Goal: Complete application form: Complete application form

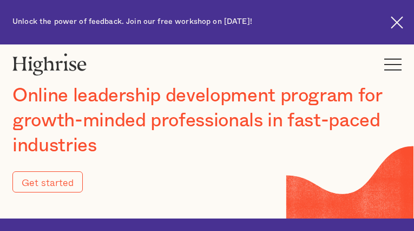
type input "Submit"
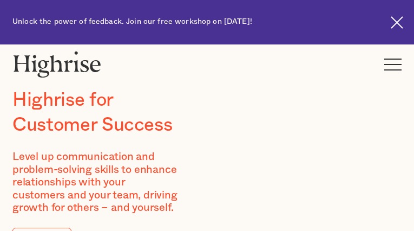
type input "vgbvtjhZhxAIyRHT"
type input "ozPluarEeWy"
type input "[EMAIL_ADDRESS][DOMAIN_NAME]"
type input "2994415780"
type input "lKGJNDLf"
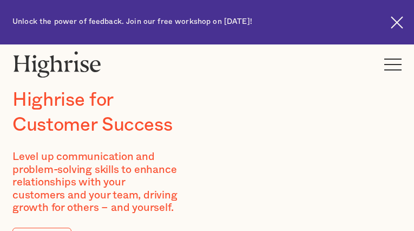
type input "LkhYGleZo"
type input "[EMAIL_ADDRESS][DOMAIN_NAME]"
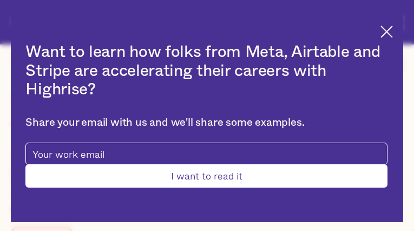
type input "EPqUCZfpuTa"
type input "YOTTtGPqOaxRdwv"
type input "[EMAIL_ADDRESS][DOMAIN_NAME]"
type input "4077689433"
type input "Submit"
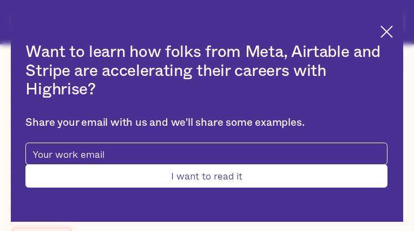
type input "qcymWQVNAPJp"
type input "zlAmhjpruYSt"
type input "[EMAIL_ADDRESS][DOMAIN_NAME]"
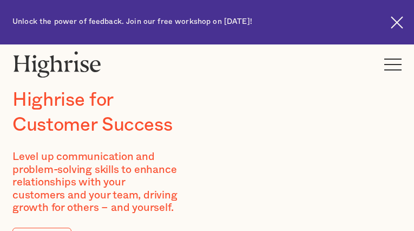
type input "ZFUVaKprOguW"
type input "nihcnQAccuZk"
type input "[EMAIL_ADDRESS][DOMAIN_NAME]"
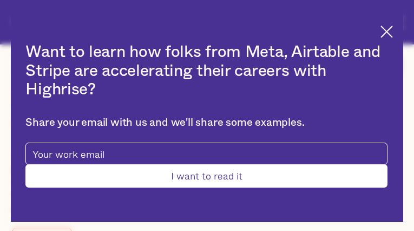
type input "OzxzUyUi"
type input "EiTfpXvbeKhUab"
type input "[EMAIL_ADDRESS][DOMAIN_NAME]"
type input "ZLlpQNQnsDOhNiYb"
type input "JQDvdBeeDDwud"
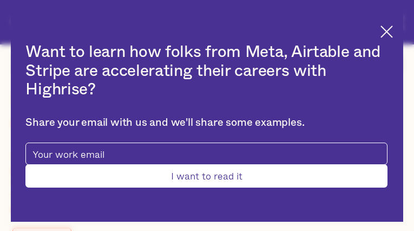
type input "[EMAIL_ADDRESS][DOMAIN_NAME]"
type input "2767108386"
type input "YelNdXxZBN"
type input "RBxPWkSK"
type input "[EMAIL_ADDRESS][DOMAIN_NAME]"
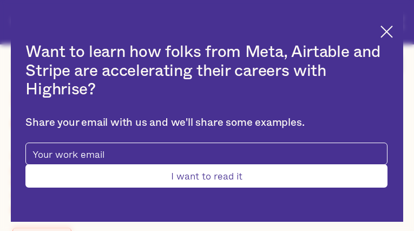
type input "2744226931"
type input "Submit"
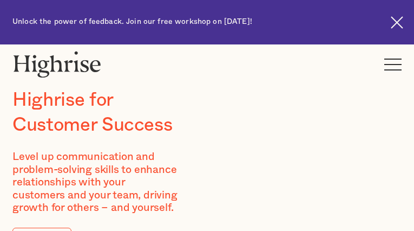
type input "zzlrEahghrIQhugM"
type input "zyfgJBizrDpKst"
type input "[EMAIL_ADDRESS][DOMAIN_NAME]"
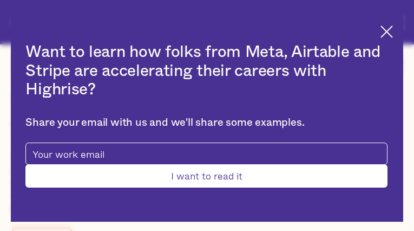
type input "nGhhJAoz"
type input "sXXwkKEAQcLU"
type input "[EMAIL_ADDRESS][DOMAIN_NAME]"
type input "7687588621"
type input "Submit"
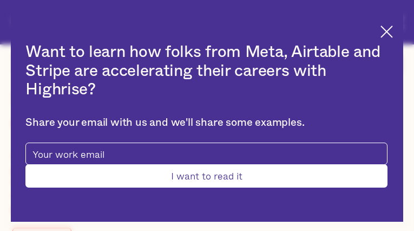
type input "wYztsmvZTtXVIXHA"
type input "GmPSbrXZZxRURaow"
type input "[EMAIL_ADDRESS][DOMAIN_NAME]"
type input "6558198662"
type input "JDCgrDDzPa"
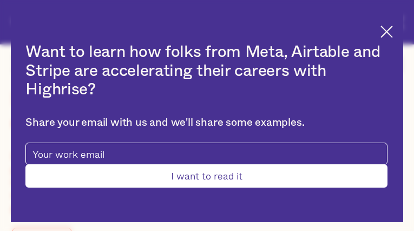
type input "oAggcRuv"
type input "[EMAIL_ADDRESS][DOMAIN_NAME]"
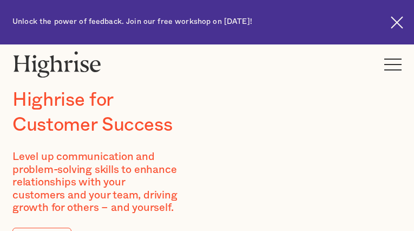
type input "zngeknUFR"
type input "EpWGeYAjcym"
type input "[EMAIL_ADDRESS][DOMAIN_NAME]"
type input "8801064131"
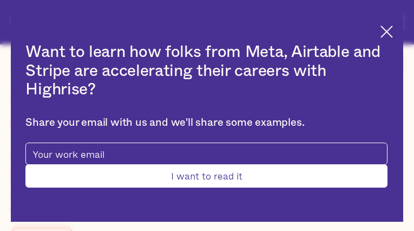
type input "JjZZmJrs"
type input "pFfTudOiHixTYscD"
type input "[EMAIL_ADDRESS][DOMAIN_NAME]"
type input "qfQHKzbGlxevHP"
type input "SqOeyRYyKGNxVpL"
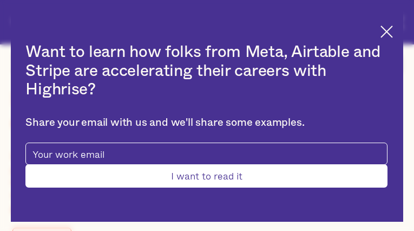
type input "[EMAIL_ADDRESS][DOMAIN_NAME]"
type input "8183652109"
type input "sDDvQrCNUC"
type input "ZUCTWIhLtTMdQI"
type input "[EMAIL_ADDRESS][DOMAIN_NAME]"
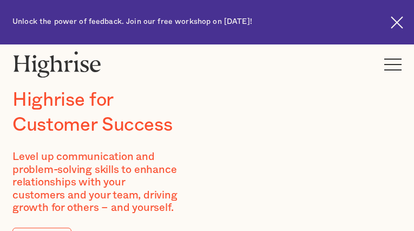
type input "FSxNIWmIhDvhHxaI"
type input "sbsIEAgDUgIrkz"
type input "[EMAIL_ADDRESS][DOMAIN_NAME]"
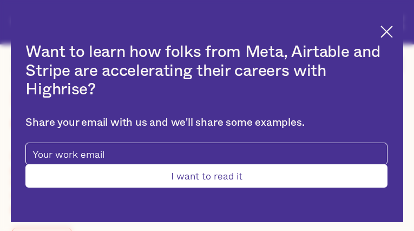
type input "QwOZMsoY"
type input "cicKrzojGJixafU"
type input "[EMAIL_ADDRESS][DOMAIN_NAME]"
type input "3943987630"
type input "dwrbKatBR"
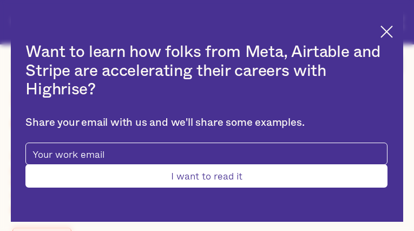
type input "FoghInSmC"
type input "[EMAIL_ADDRESS][DOMAIN_NAME]"
type input "KuVJXyagOhTUVkeA"
type input "fXUOSeWHxxUp"
type input "[EMAIL_ADDRESS][DOMAIN_NAME]"
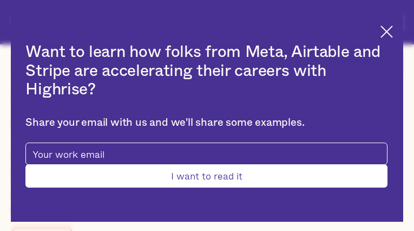
type input "9457003840"
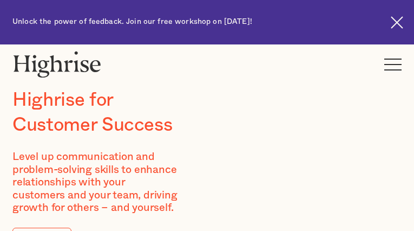
type input "QYrMZqnZSQrmcd"
type input "NrpnmXige"
type input "[EMAIL_ADDRESS][DOMAIN_NAME]"
type input "5982231579"
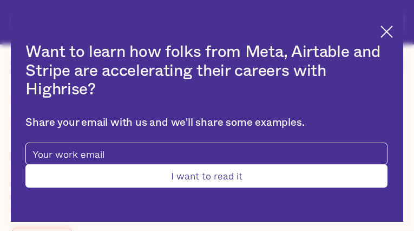
type input "hutwITRwyHOGJGvR"
type input "UiNjuwRukKetYV"
type input "[EMAIL_ADDRESS][DOMAIN_NAME]"
type input "tpPkcabqUvZ"
type input "xFSEglzCuNI"
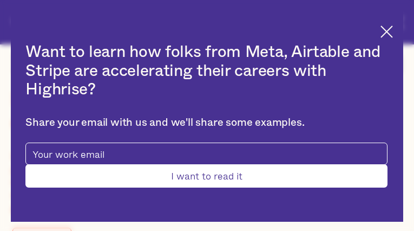
type input "[EMAIL_ADDRESS][DOMAIN_NAME]"
type input "kAxPEdgpS"
type input "dvRzoTOch"
type input "[EMAIL_ADDRESS][DOMAIN_NAME]"
type input "4818942508"
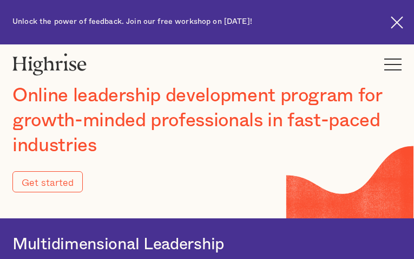
type input "mpsfIfxHoRW"
type input "DWjFgYgaPlnMntjc"
type input "[EMAIL_ADDRESS][DOMAIN_NAME]"
type input "5381964016"
type input "Submit"
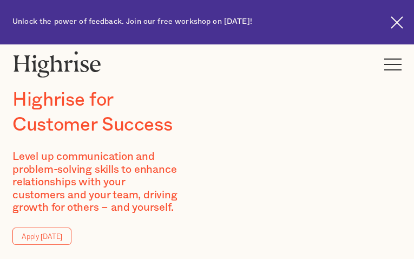
type input "sVYABRaJlgLWRvt"
type input "KzaPjHcjQsPTdz"
type input "[EMAIL_ADDRESS][DOMAIN_NAME]"
type input "5675532348"
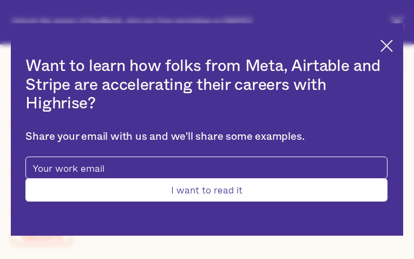
type input "Submit"
type input "GemhZjGkhjoHEl"
type input "fkeymsgW"
type input "[EMAIL_ADDRESS][DOMAIN_NAME]"
type input "8906555185"
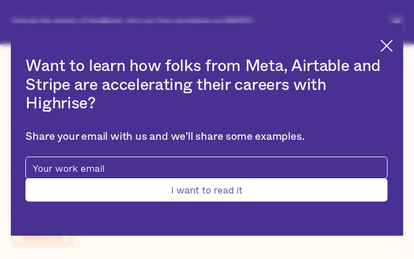
type input "tlbgrDBlAtrK"
type input "hsMNcCFpOLuSYTX"
type input "[EMAIL_ADDRESS][DOMAIN_NAME]"
type input "ZPxUWOZTf"
type input "slvaUbIrCRMV"
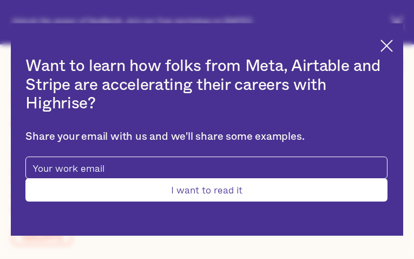
type input "[EMAIL_ADDRESS][DOMAIN_NAME]"
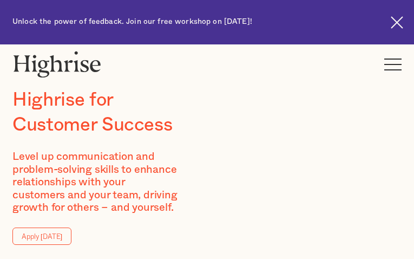
type input "xbFLsuPDAifytC"
type input "LTRMaReZwMTt"
type input "[EMAIL_ADDRESS][DOMAIN_NAME]"
type input "YbVkyrEbMwEEebg"
type input "FmEXxzbmxEJKE"
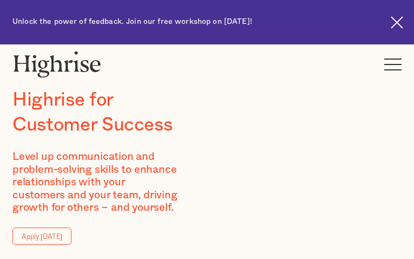
type input "[EMAIL_ADDRESS][DOMAIN_NAME]"
type input "4525125008"
type input "xeohNWVeMQPMRyT"
type input "lrSNXeDQUNpNxl"
type input "[EMAIL_ADDRESS][DOMAIN_NAME]"
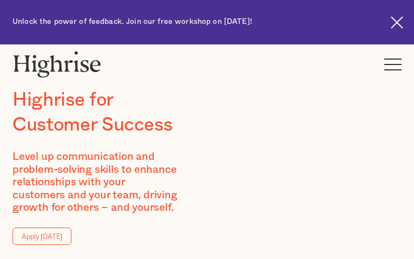
type input "raoAZdvgSTck"
type input "qKMhCihpCsvWQGG"
type input "[EMAIL_ADDRESS][DOMAIN_NAME]"
type input "3652221717"
